Goal: Check status: Check status

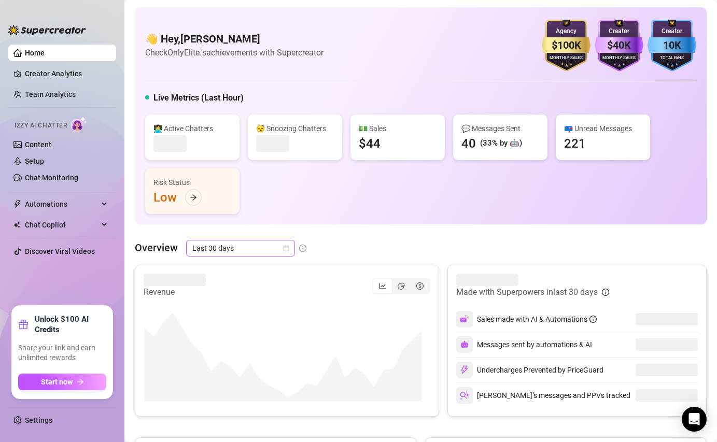
click at [226, 252] on span "Last 30 days" at bounding box center [240, 249] width 96 height 16
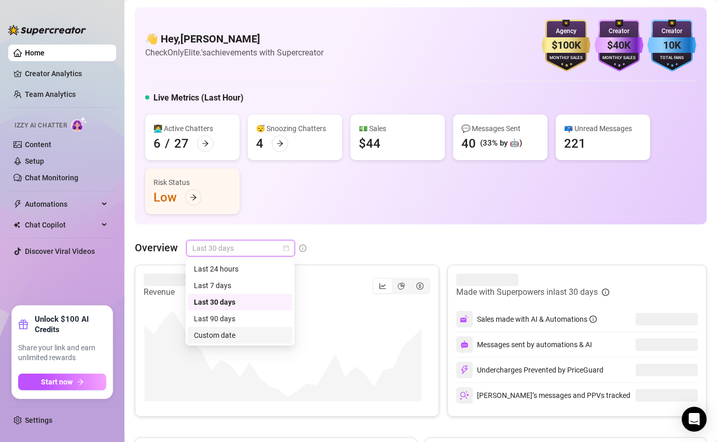
click at [202, 334] on div "Custom date" at bounding box center [240, 335] width 92 height 11
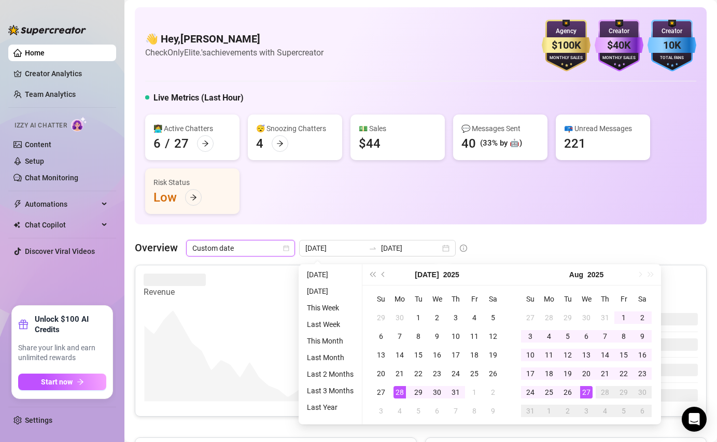
type input "[DATE]"
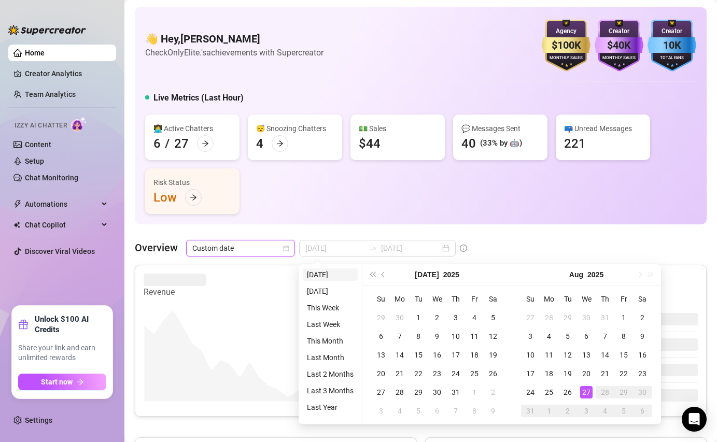
click at [330, 272] on li "[DATE]" at bounding box center [330, 275] width 55 height 12
